Goal: Transaction & Acquisition: Download file/media

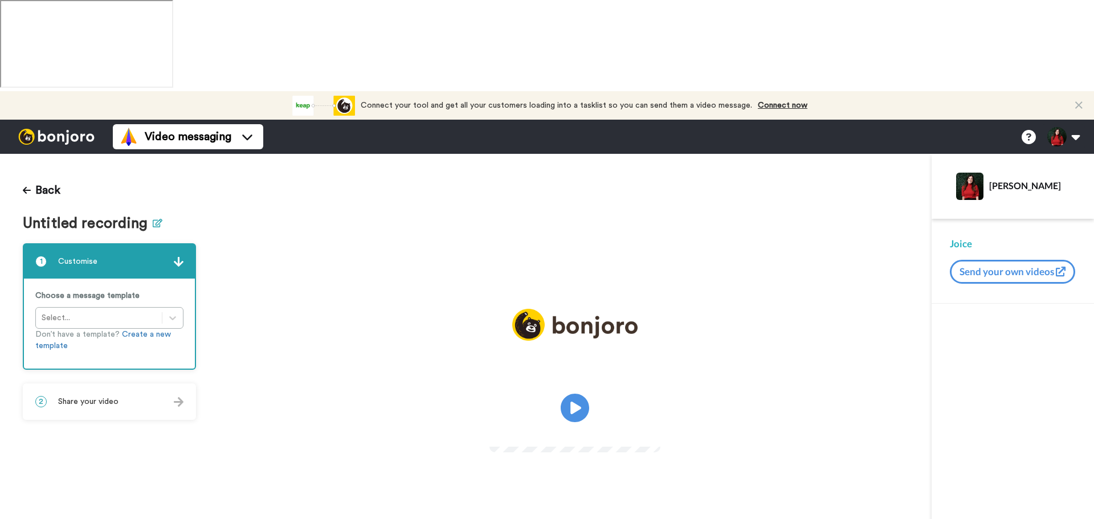
click at [156, 219] on icon at bounding box center [158, 223] width 10 height 9
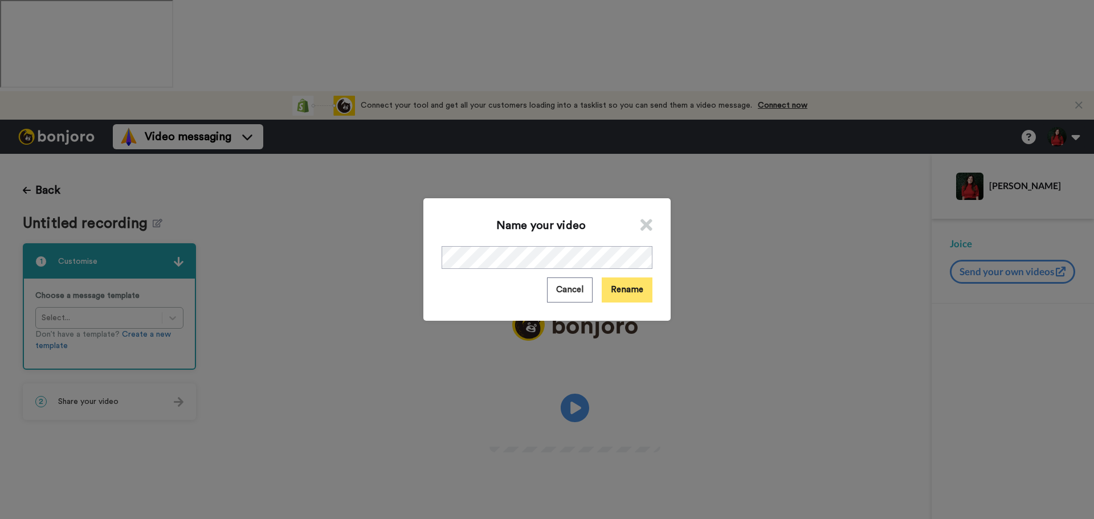
click at [614, 299] on button "Rename" at bounding box center [627, 290] width 51 height 25
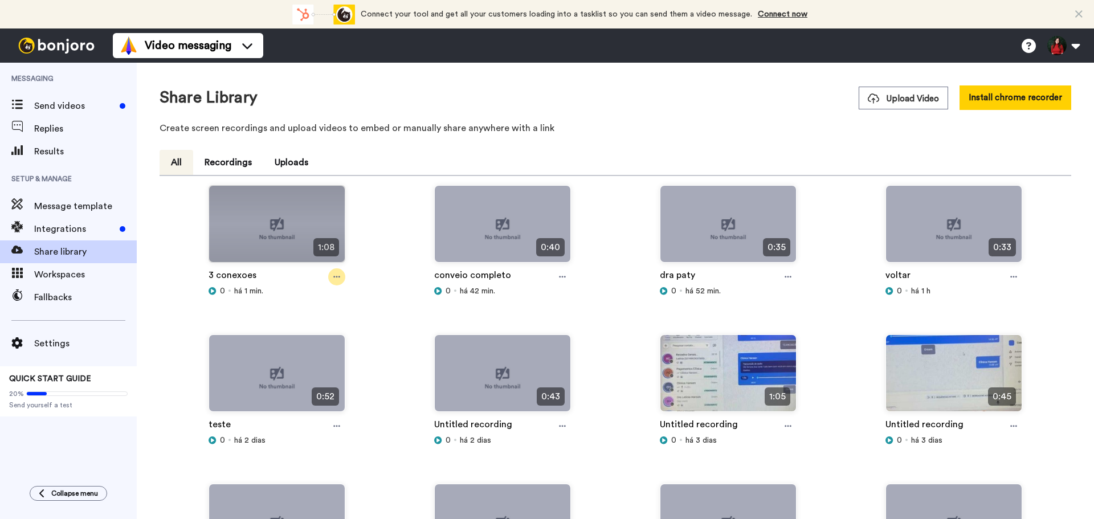
click at [333, 275] on icon at bounding box center [336, 277] width 7 height 8
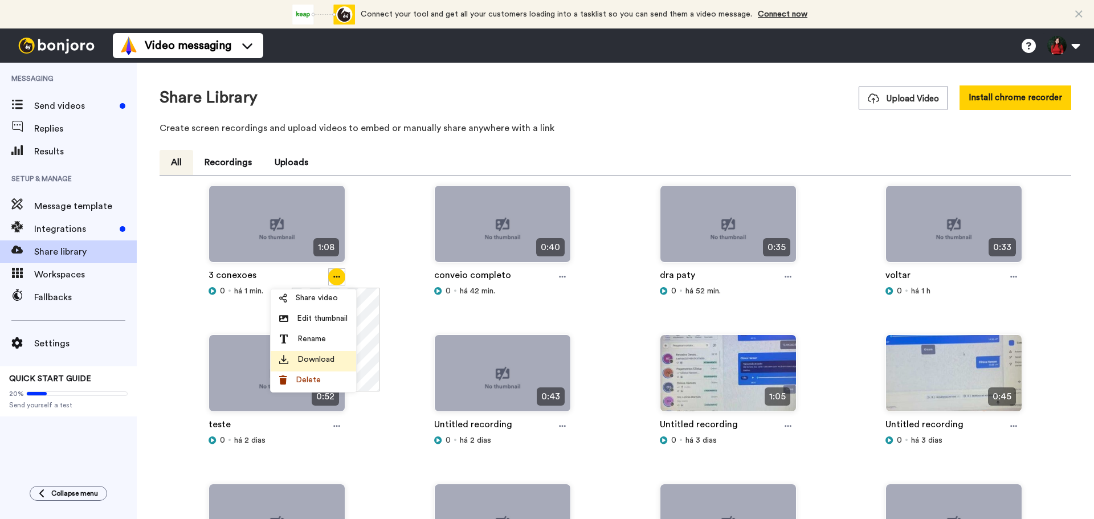
click at [309, 362] on span "Download" at bounding box center [316, 359] width 37 height 11
